Goal: Find specific page/section: Find specific page/section

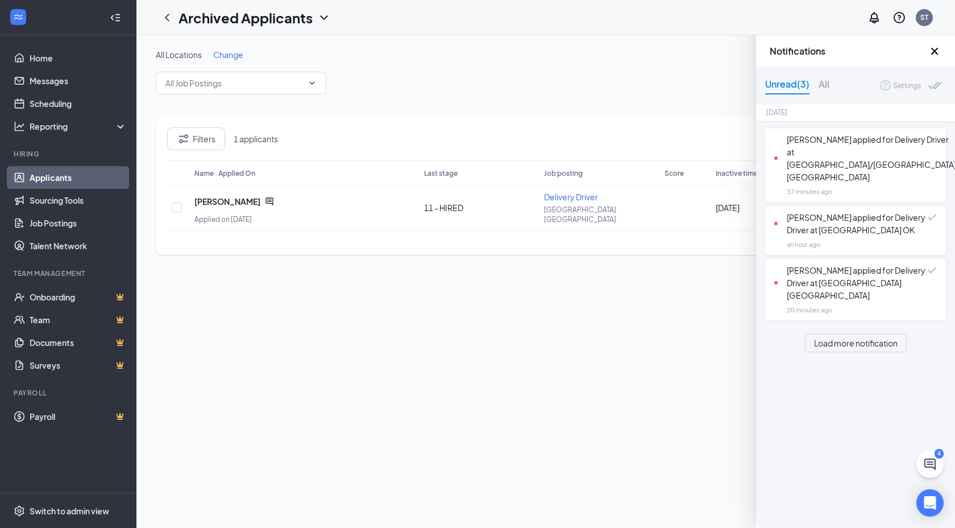
click at [936, 52] on icon "Cross" at bounding box center [935, 51] width 7 height 7
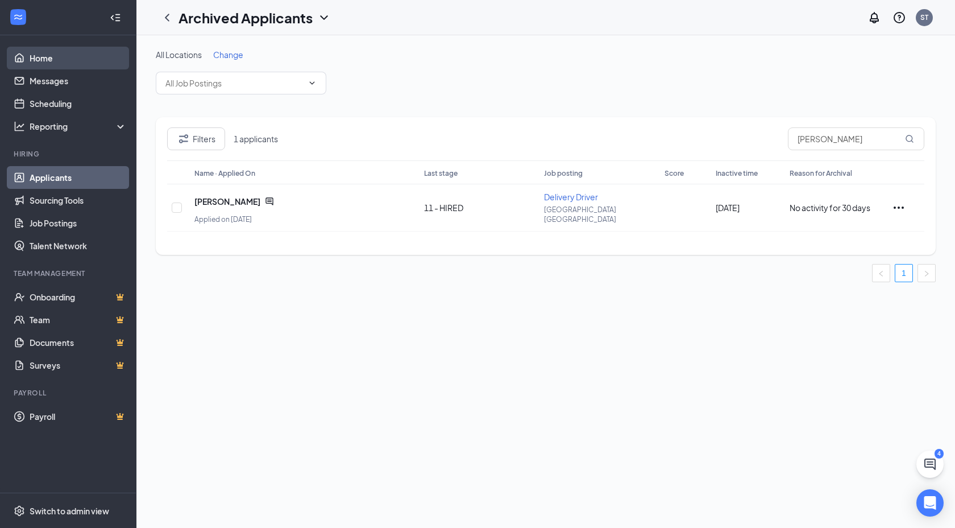
click at [81, 60] on link "Home" at bounding box center [78, 58] width 97 height 23
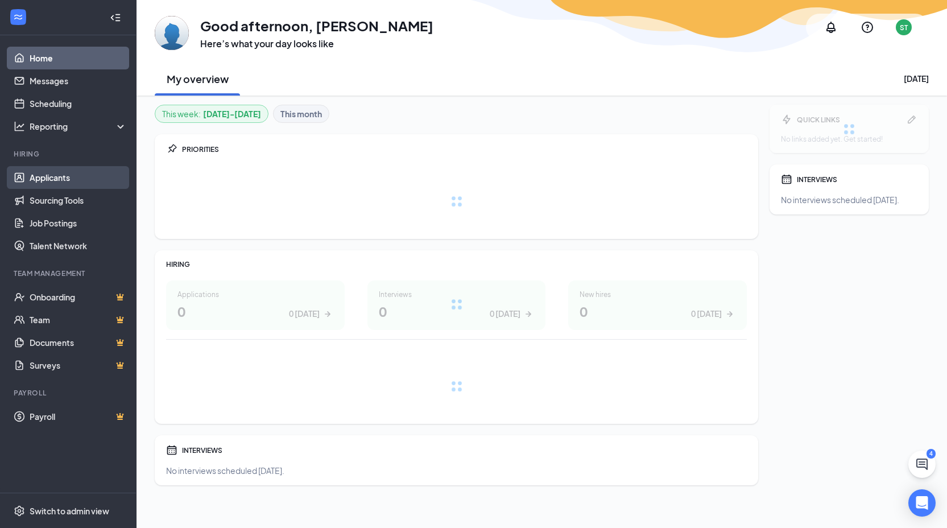
click at [69, 181] on link "Applicants" at bounding box center [78, 177] width 97 height 23
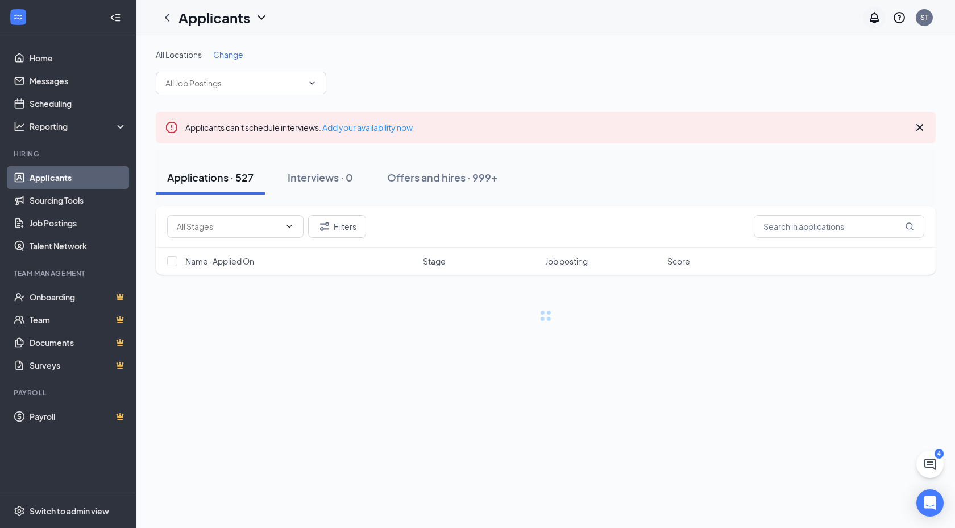
click at [878, 22] on icon "Notifications" at bounding box center [875, 18] width 14 height 14
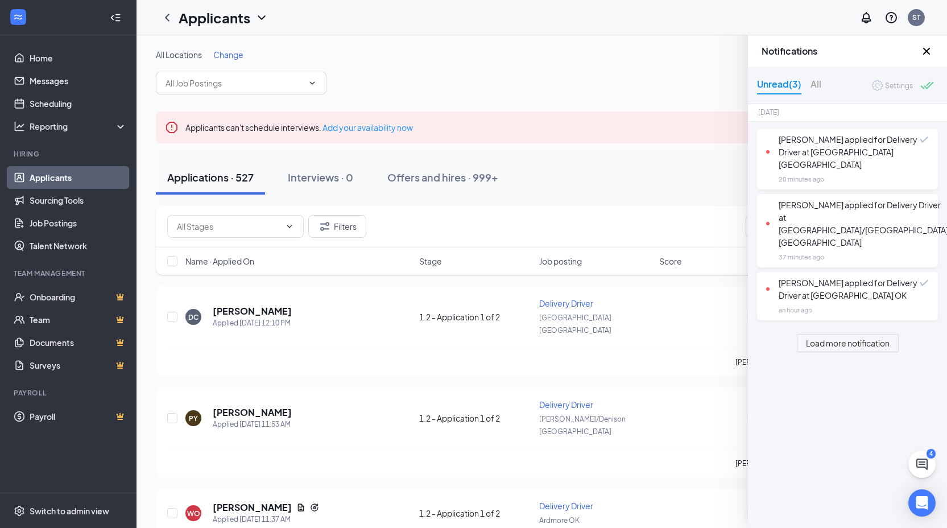
click at [925, 86] on div at bounding box center [927, 86] width 15 height 11
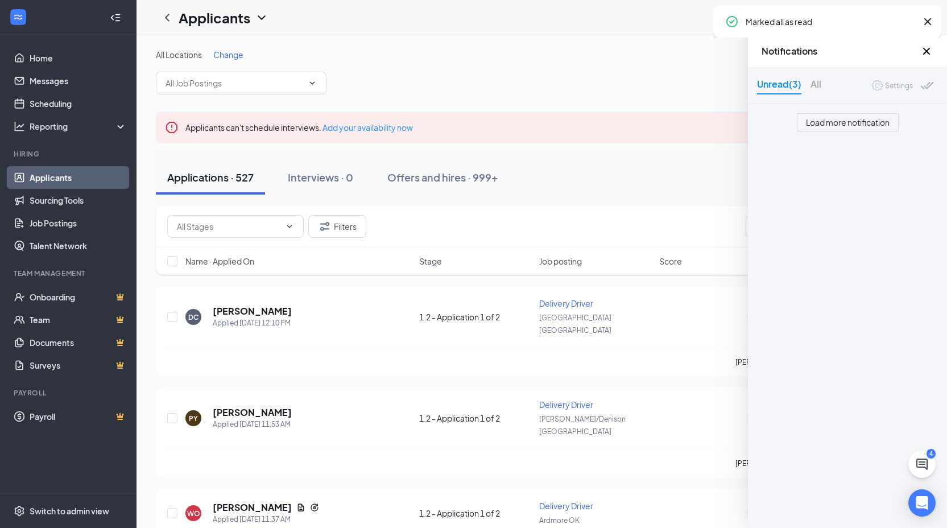
click at [927, 49] on icon "Cross" at bounding box center [926, 51] width 7 height 7
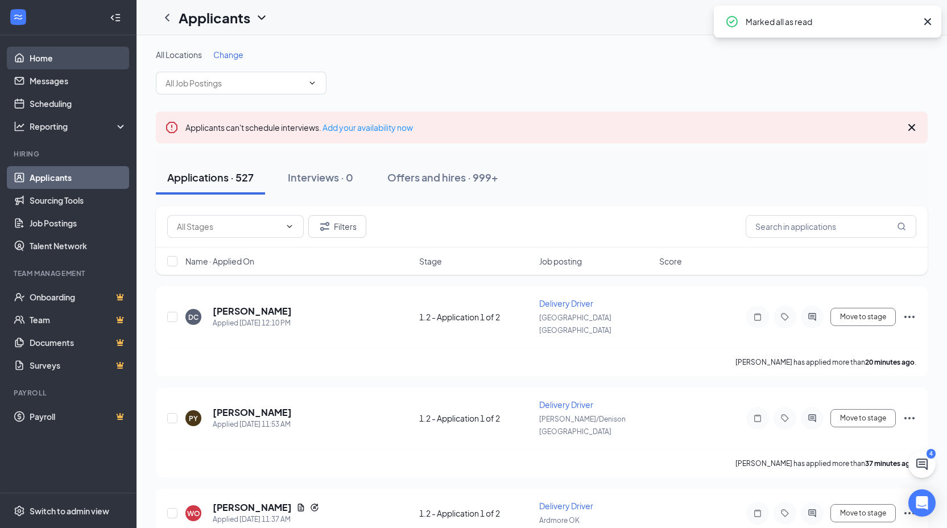
click at [44, 60] on link "Home" at bounding box center [78, 58] width 97 height 23
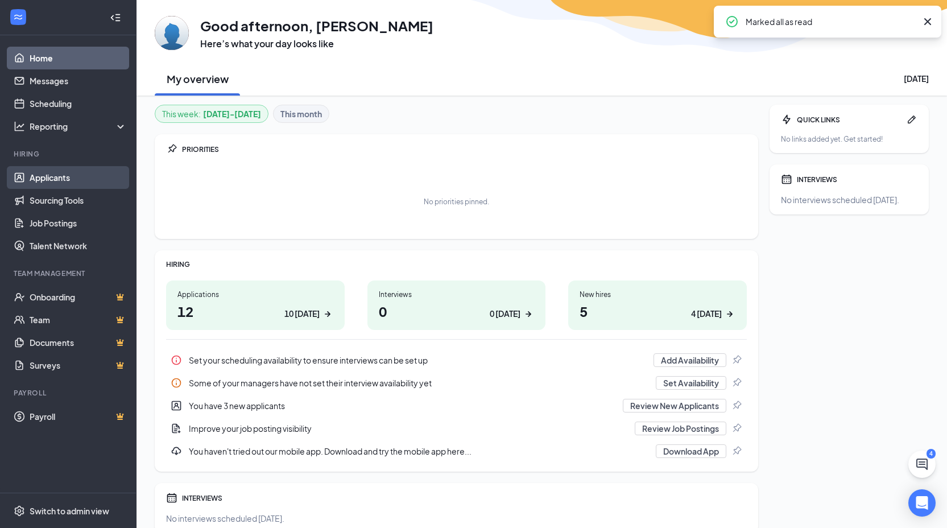
click at [46, 180] on link "Applicants" at bounding box center [78, 177] width 97 height 23
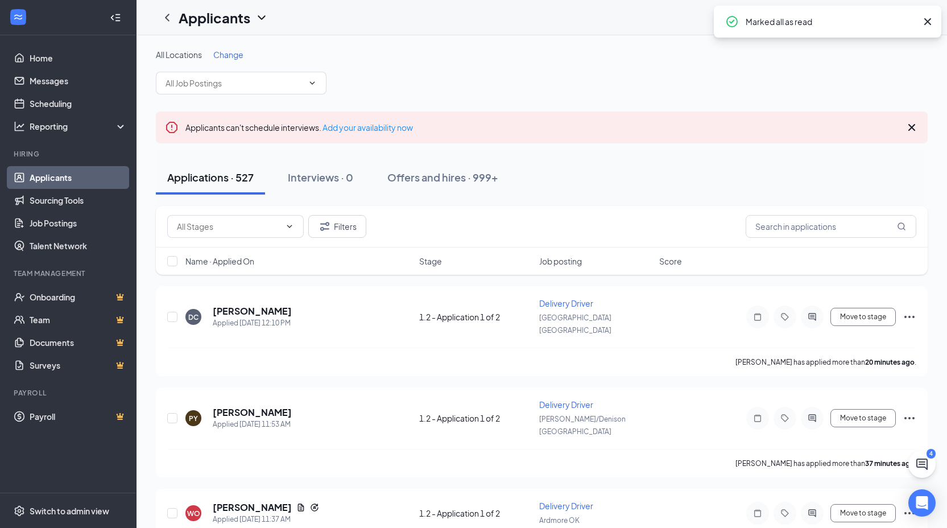
click at [217, 168] on button "Applications · 527" at bounding box center [210, 177] width 109 height 34
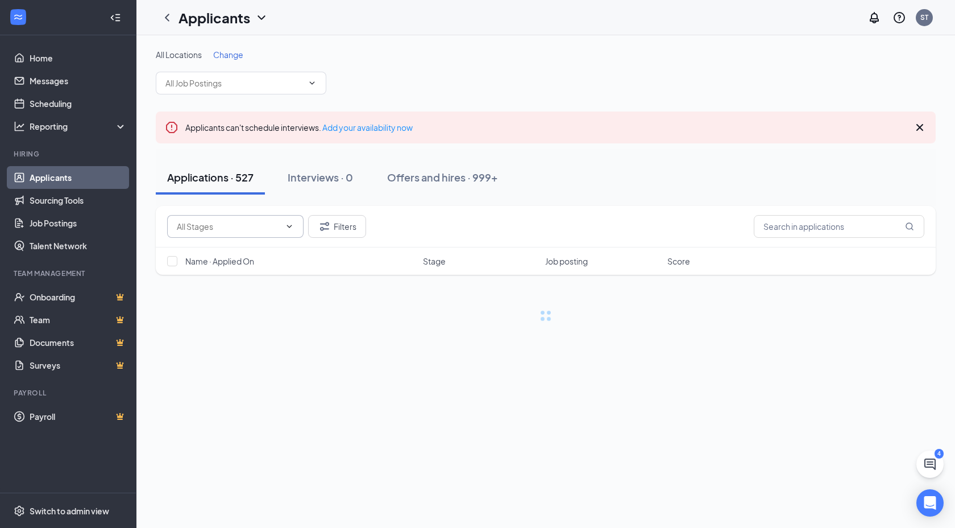
click at [213, 223] on input "text" at bounding box center [229, 226] width 104 height 13
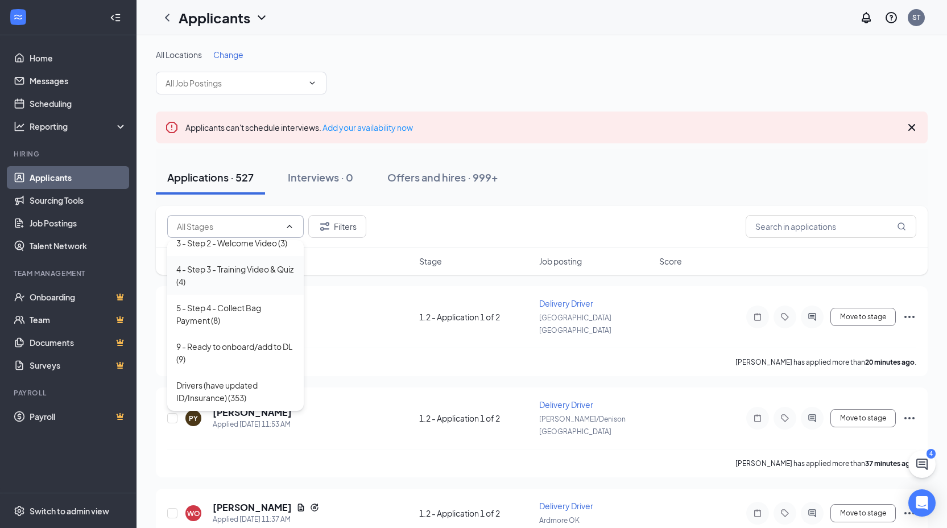
scroll to position [114, 0]
click at [861, 16] on icon "Notifications" at bounding box center [866, 18] width 14 height 14
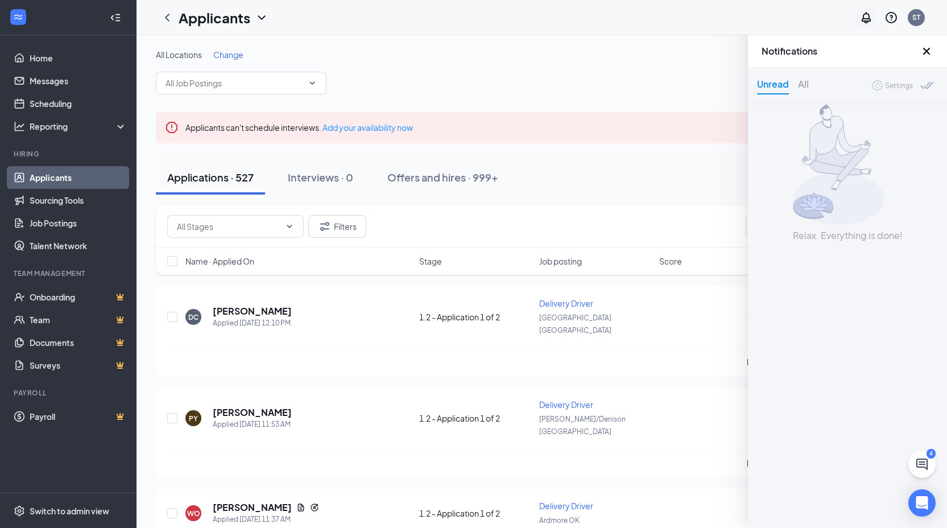
click at [861, 16] on icon "Notifications" at bounding box center [866, 18] width 14 height 14
